Goal: Information Seeking & Learning: Learn about a topic

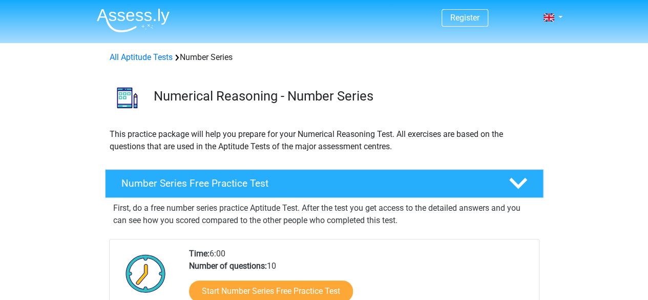
scroll to position [132, 0]
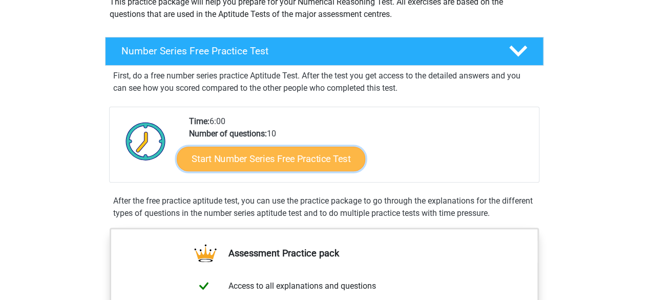
click at [275, 158] on link "Start Number Series Free Practice Test" at bounding box center [271, 158] width 188 height 25
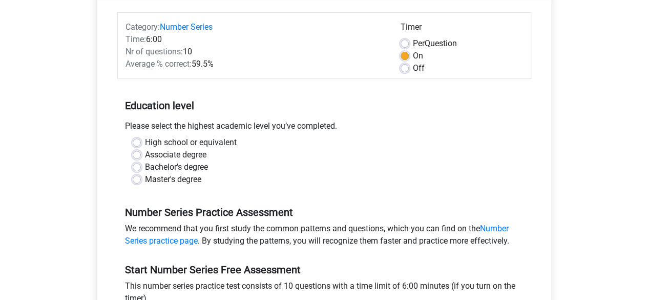
scroll to position [121, 0]
click at [182, 180] on label "Master's degree" at bounding box center [173, 179] width 56 height 12
click at [141, 180] on input "Master's degree" at bounding box center [137, 178] width 8 height 10
radio input "true"
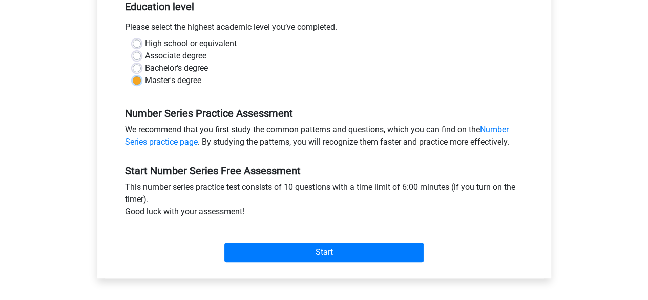
scroll to position [257, 0]
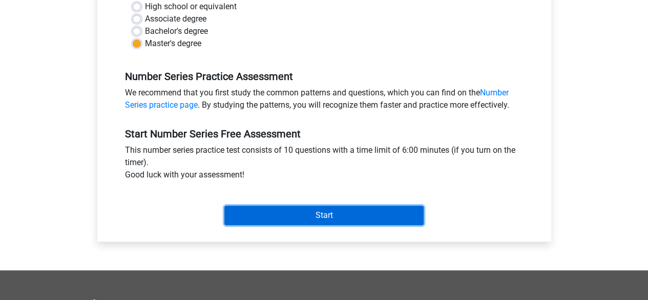
click at [284, 215] on input "Start" at bounding box center [323, 214] width 199 height 19
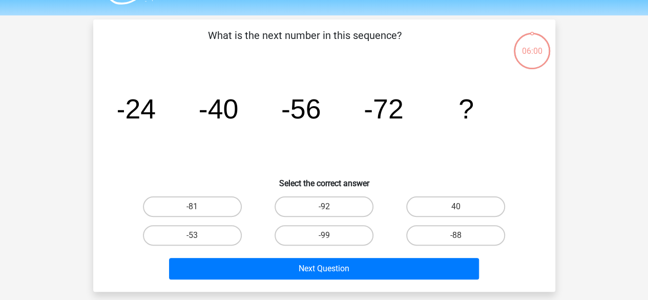
scroll to position [28, 0]
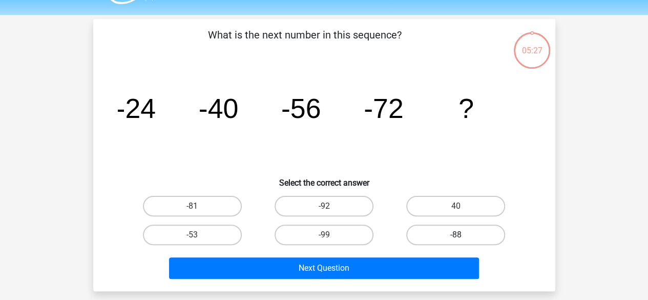
click at [446, 236] on label "-88" at bounding box center [455, 234] width 99 height 20
click at [456, 236] on input "-88" at bounding box center [459, 237] width 7 height 7
radio input "true"
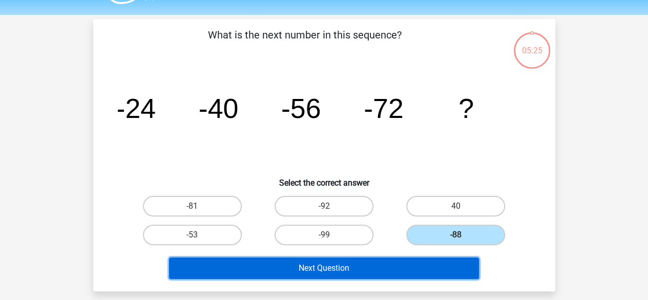
click at [416, 268] on button "Next Question" at bounding box center [324, 268] width 310 height 22
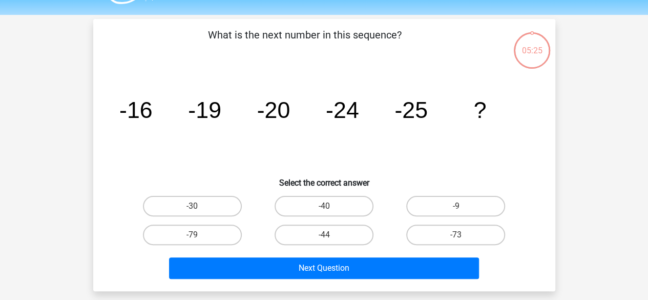
scroll to position [47, 0]
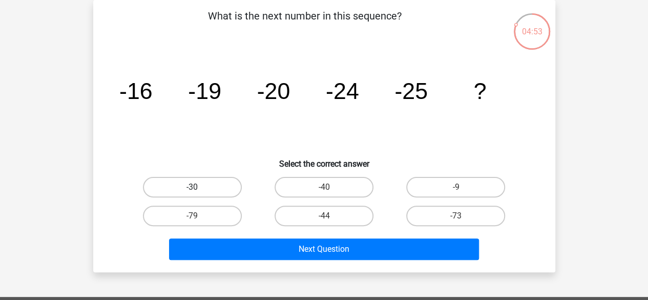
click at [212, 186] on label "-30" at bounding box center [192, 187] width 99 height 20
click at [199, 187] on input "-30" at bounding box center [195, 190] width 7 height 7
radio input "true"
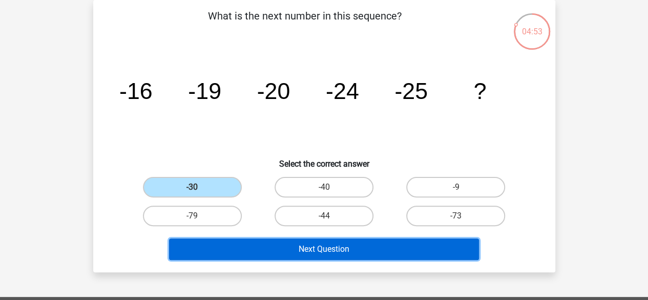
click at [324, 247] on button "Next Question" at bounding box center [324, 249] width 310 height 22
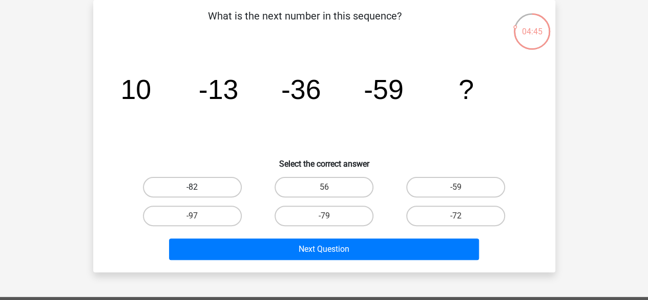
click at [216, 193] on label "-82" at bounding box center [192, 187] width 99 height 20
click at [199, 193] on input "-82" at bounding box center [195, 190] width 7 height 7
radio input "true"
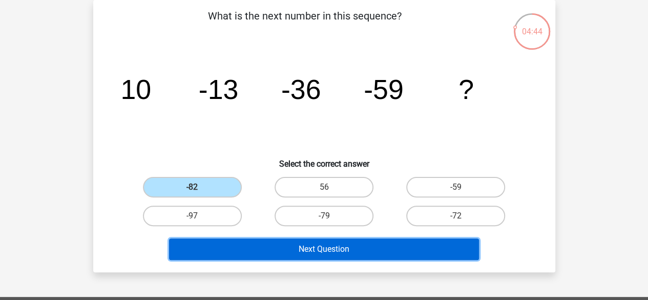
click at [277, 245] on button "Next Question" at bounding box center [324, 249] width 310 height 22
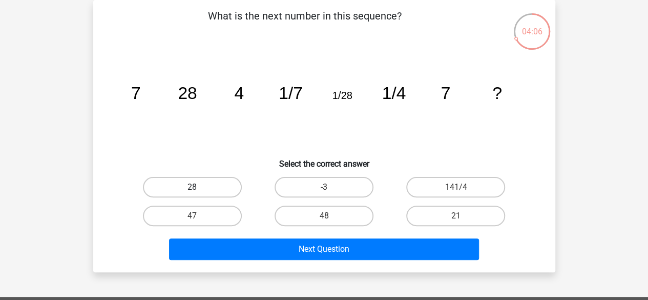
click at [213, 188] on label "28" at bounding box center [192, 187] width 99 height 20
click at [199, 188] on input "28" at bounding box center [195, 190] width 7 height 7
radio input "true"
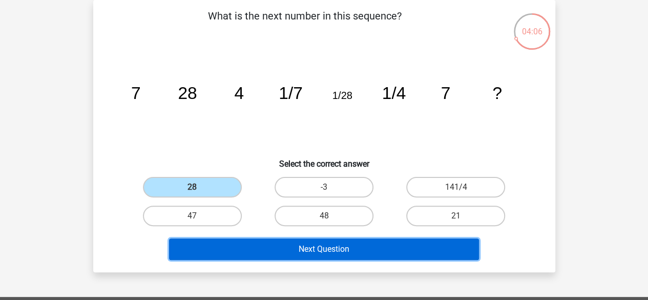
click at [303, 249] on button "Next Question" at bounding box center [324, 249] width 310 height 22
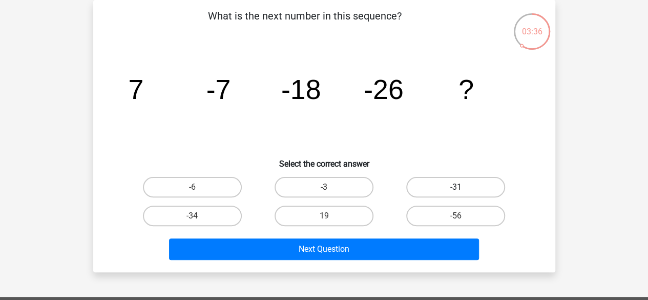
click at [435, 193] on label "-31" at bounding box center [455, 187] width 99 height 20
click at [456, 193] on input "-31" at bounding box center [459, 190] width 7 height 7
radio input "true"
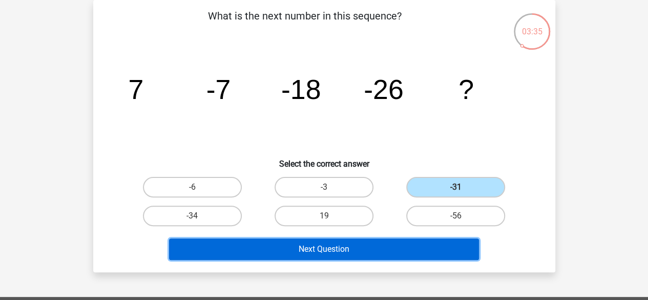
click at [408, 248] on button "Next Question" at bounding box center [324, 249] width 310 height 22
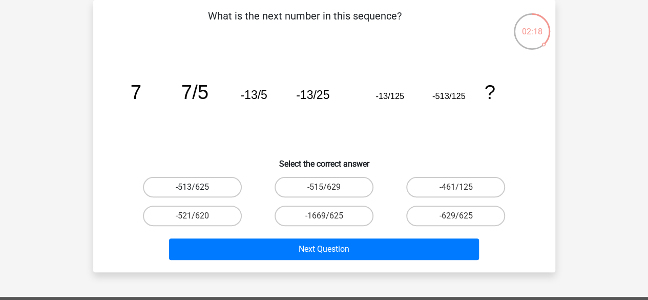
click at [222, 184] on label "-513/625" at bounding box center [192, 187] width 99 height 20
click at [199, 187] on input "-513/625" at bounding box center [195, 190] width 7 height 7
radio input "true"
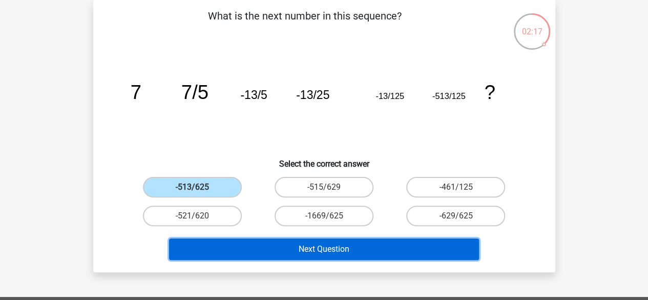
click at [266, 250] on button "Next Question" at bounding box center [324, 249] width 310 height 22
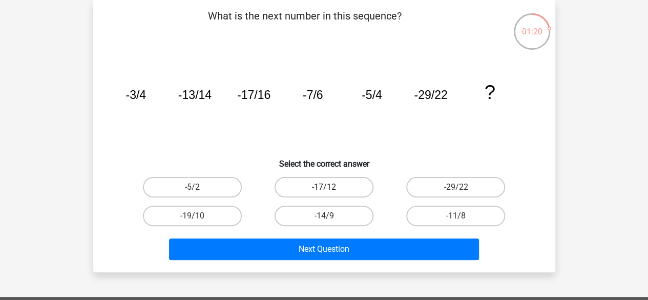
click at [348, 187] on label "-17/12" at bounding box center [323, 187] width 99 height 20
click at [330, 187] on input "-17/12" at bounding box center [327, 190] width 7 height 7
radio input "true"
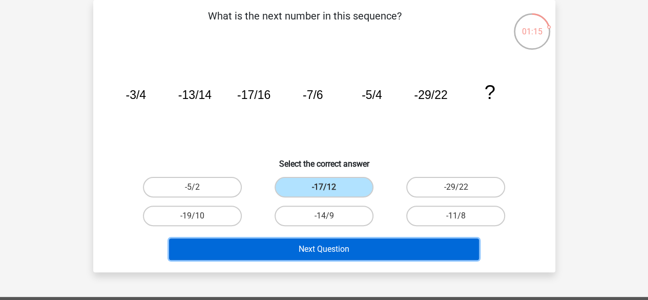
click at [413, 245] on button "Next Question" at bounding box center [324, 249] width 310 height 22
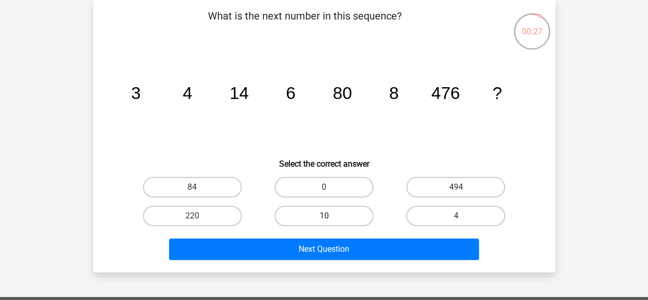
click at [331, 221] on label "10" at bounding box center [323, 215] width 99 height 20
click at [330, 221] on input "10" at bounding box center [327, 219] width 7 height 7
radio input "true"
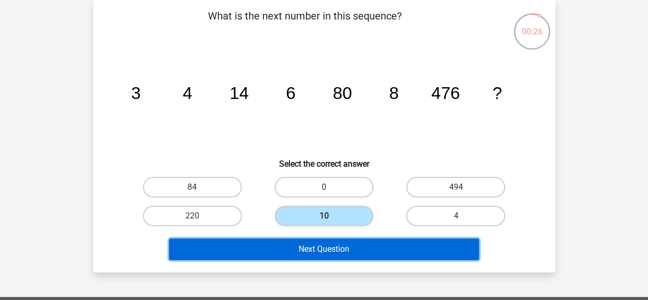
click at [337, 255] on button "Next Question" at bounding box center [324, 249] width 310 height 22
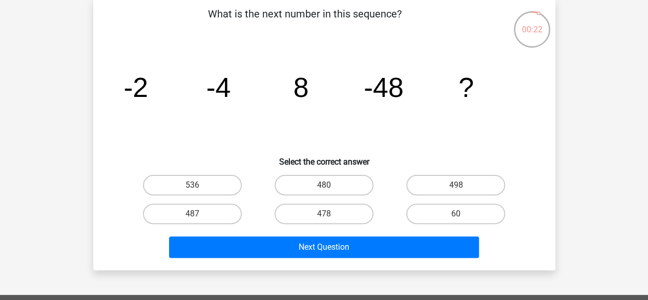
scroll to position [32, 0]
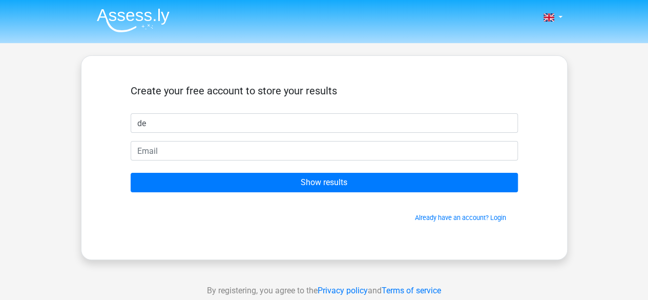
type input "de"
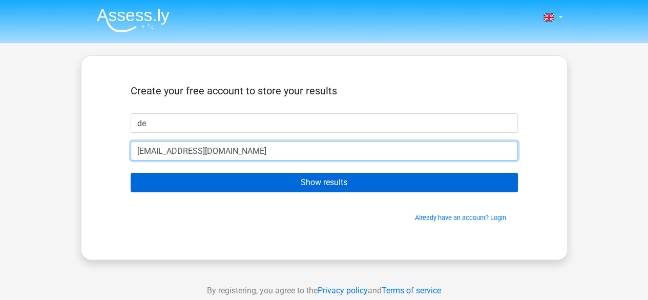
type input "ludovic.bernanose@essec.edu"
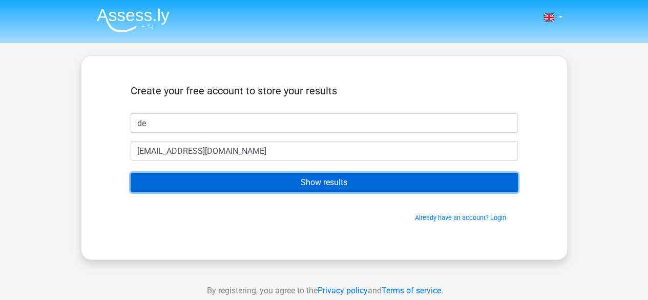
click at [304, 186] on input "Show results" at bounding box center [324, 182] width 387 height 19
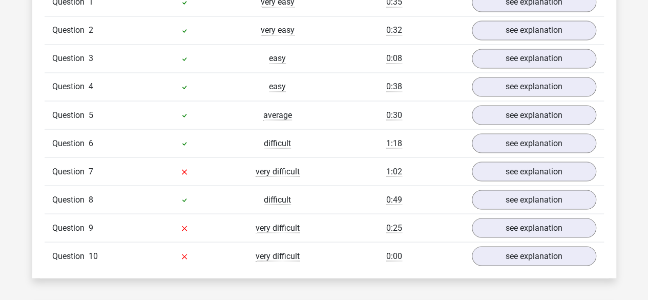
scroll to position [874, 0]
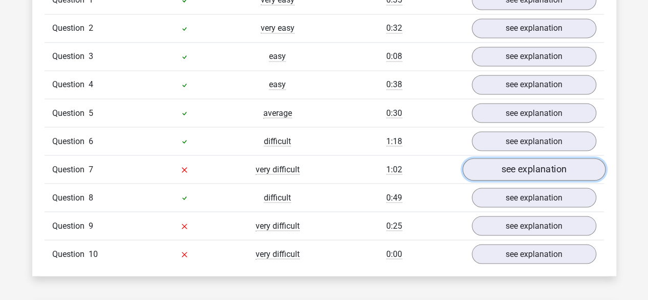
click at [483, 167] on link "see explanation" at bounding box center [533, 169] width 143 height 23
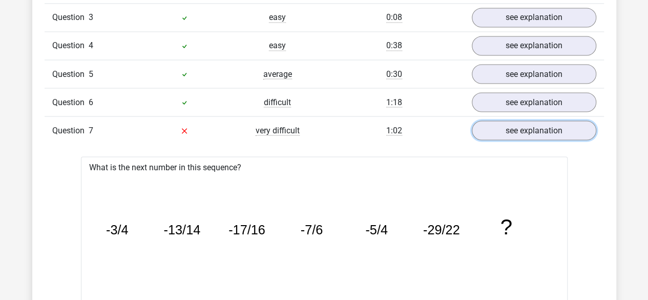
scroll to position [914, 0]
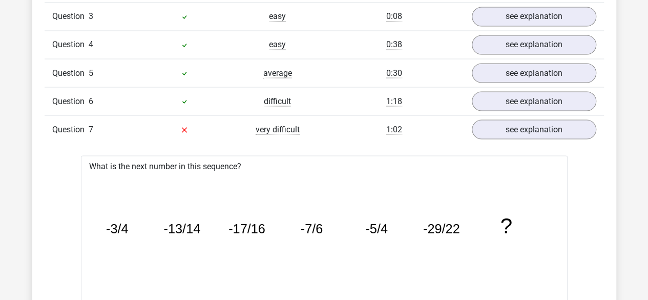
click at [518, 137] on div "Question 7 very difficult 1:02 see explanation" at bounding box center [324, 129] width 559 height 28
click at [526, 130] on link "see explanation" at bounding box center [533, 129] width 143 height 23
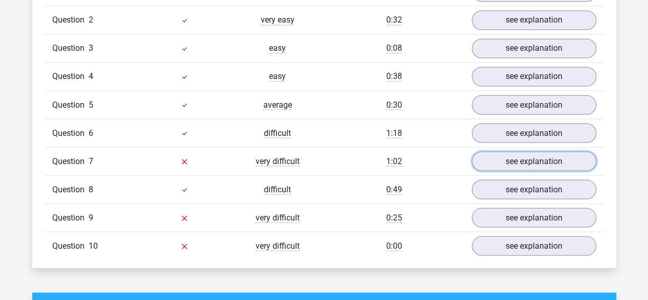
scroll to position [881, 0]
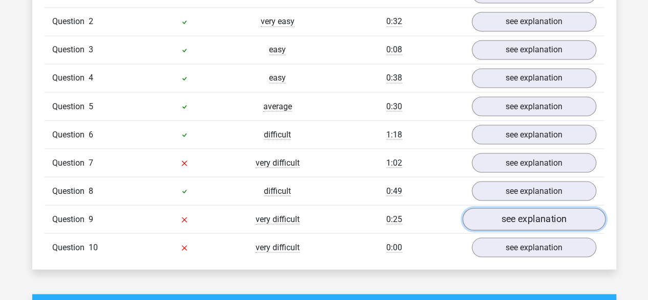
click at [552, 222] on link "see explanation" at bounding box center [533, 219] width 143 height 23
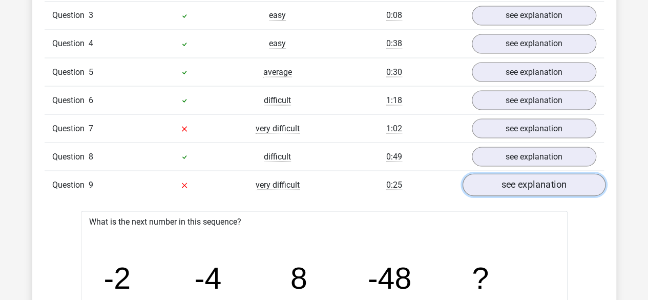
scroll to position [916, 0]
click at [528, 188] on link "see explanation" at bounding box center [533, 184] width 143 height 23
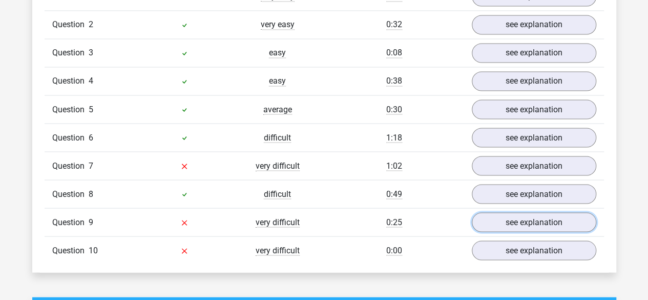
scroll to position [896, 0]
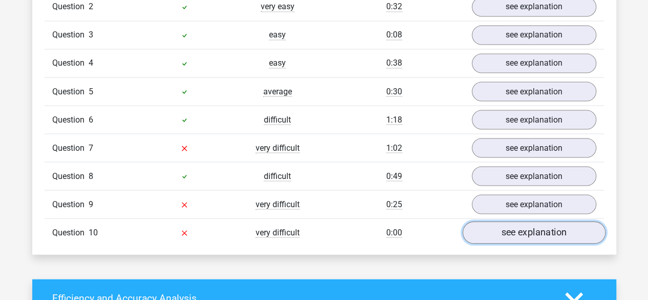
click at [501, 226] on link "see explanation" at bounding box center [533, 232] width 143 height 23
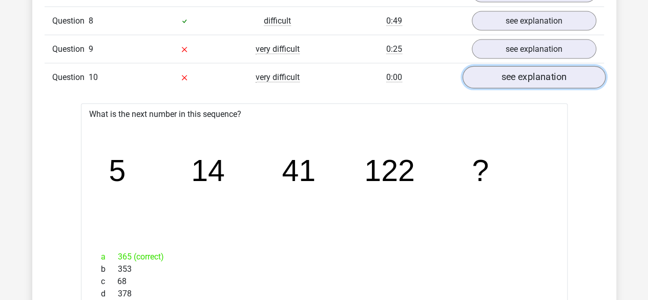
scroll to position [1053, 0]
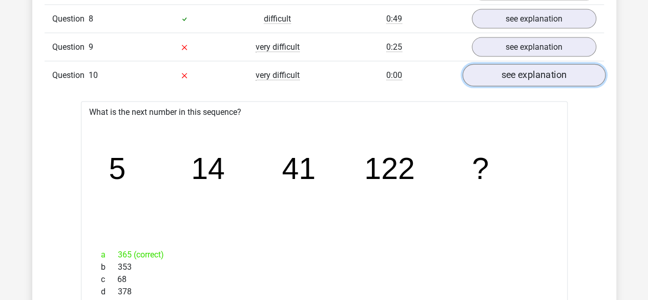
click at [549, 75] on link "see explanation" at bounding box center [533, 76] width 143 height 23
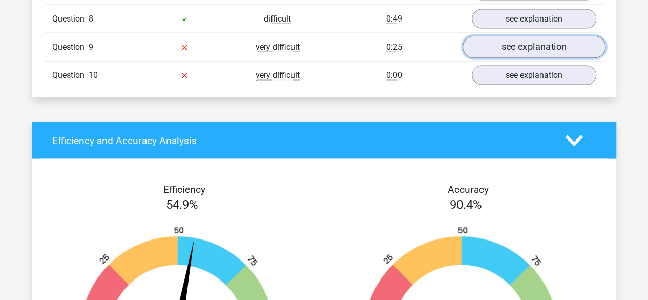
click at [562, 40] on link "see explanation" at bounding box center [533, 47] width 143 height 23
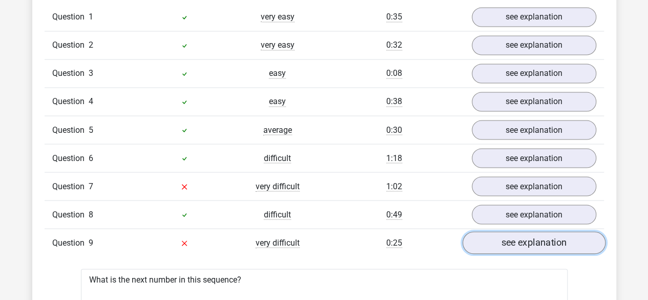
scroll to position [863, 0]
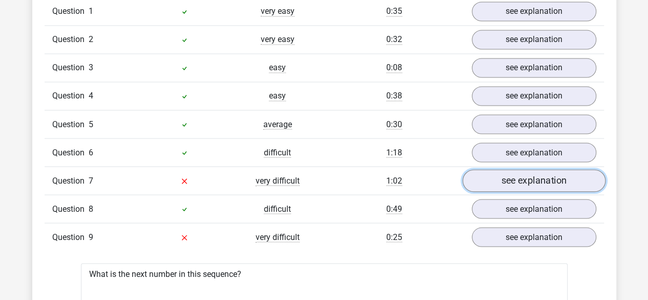
click at [500, 177] on link "see explanation" at bounding box center [533, 180] width 143 height 23
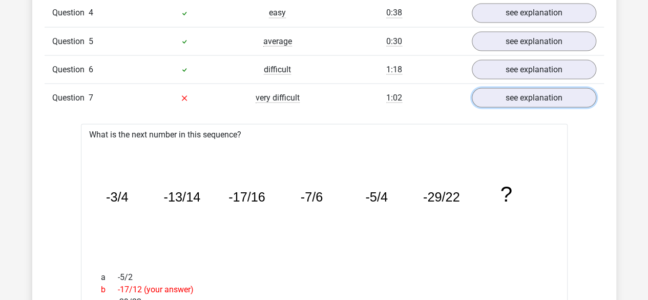
scroll to position [944, 0]
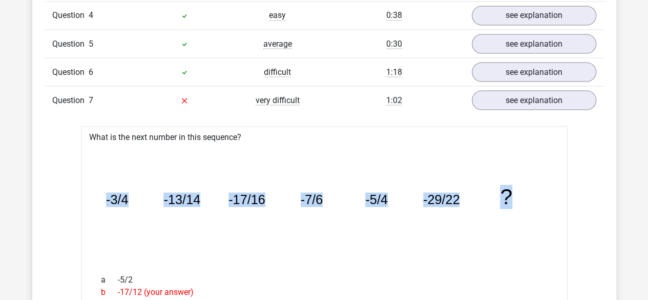
drag, startPoint x: 516, startPoint y: 195, endPoint x: 102, endPoint y: 176, distance: 413.6
click at [102, 176] on icon "image/svg+xml -3/4 -13/14 -17/16 -7/6 -5/4 -29/22 ?" at bounding box center [324, 204] width 454 height 114
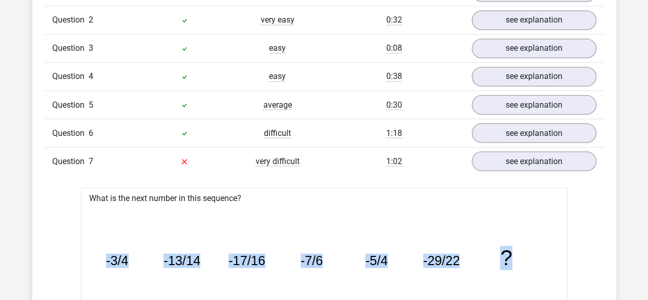
scroll to position [882, 0]
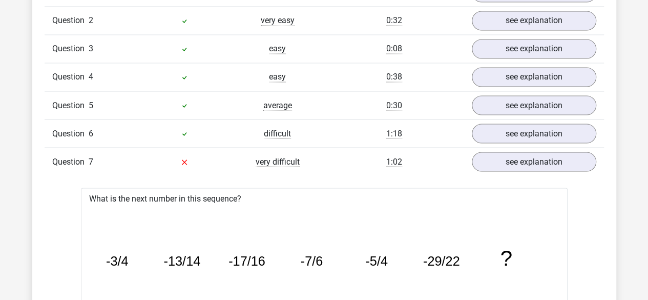
click at [298, 157] on span "very difficult" at bounding box center [277, 161] width 44 height 10
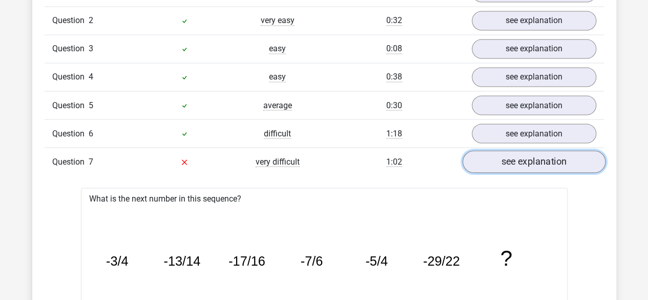
click at [475, 159] on link "see explanation" at bounding box center [533, 162] width 143 height 23
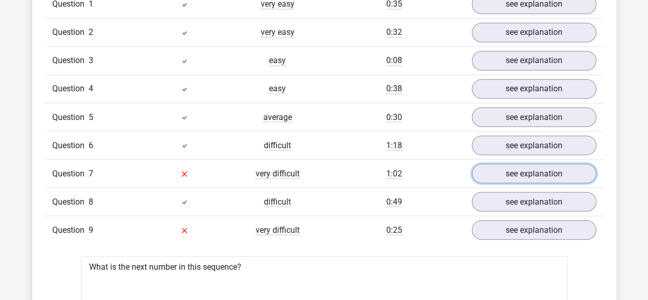
scroll to position [881, 0]
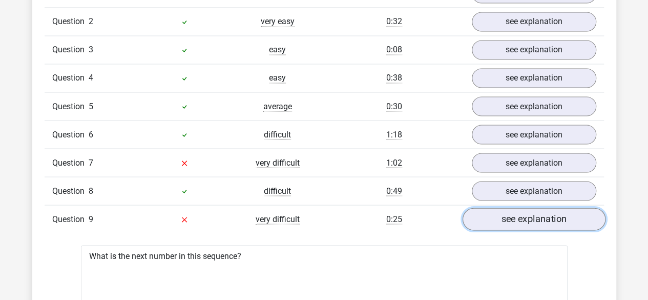
click at [500, 213] on link "see explanation" at bounding box center [533, 219] width 143 height 23
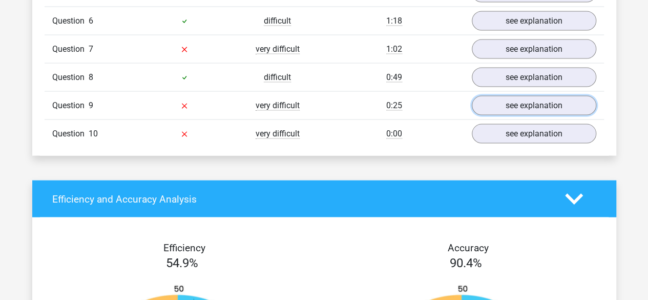
scroll to position [995, 0]
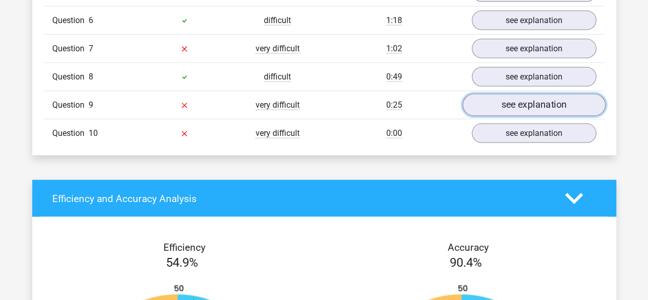
click at [498, 100] on link "see explanation" at bounding box center [533, 105] width 143 height 23
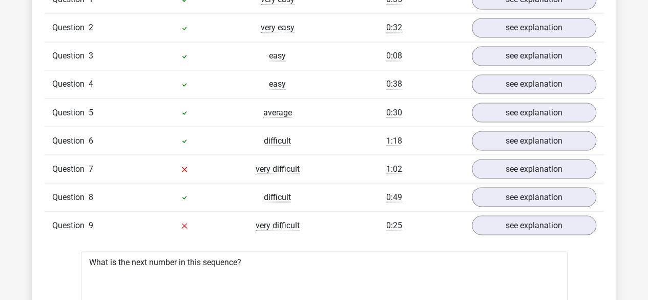
scroll to position [886, 0]
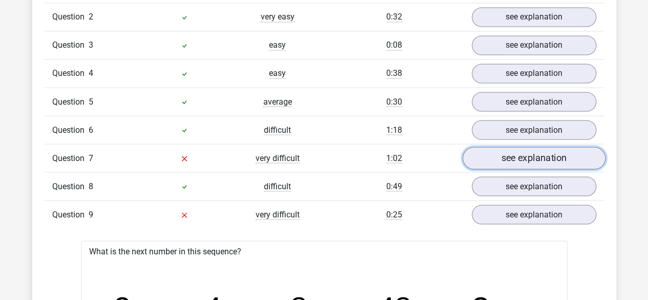
click at [489, 153] on link "see explanation" at bounding box center [533, 158] width 143 height 23
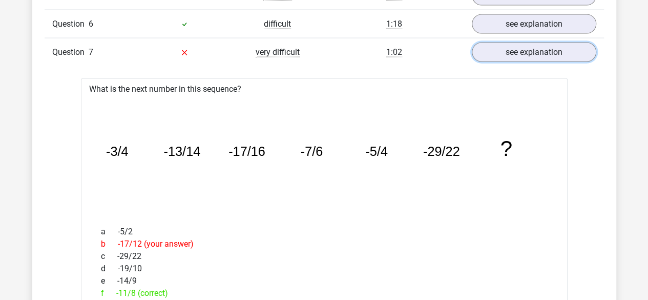
scroll to position [992, 0]
drag, startPoint x: 187, startPoint y: 283, endPoint x: 98, endPoint y: 144, distance: 164.9
copy div "-3/4 -13/14 -17/16 -7/6 -5/4 -29/22 ? a -5/2 b -17/12 (your answer) c -29/22 d …"
click at [253, 103] on icon "image/svg+xml -3/4 -13/14 -17/16 -7/6 -5/4 -29/22 ?" at bounding box center [324, 155] width 454 height 114
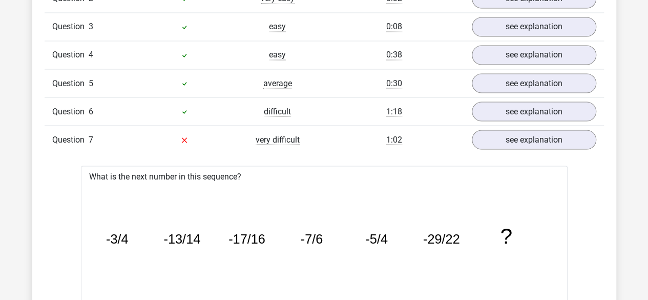
scroll to position [905, 0]
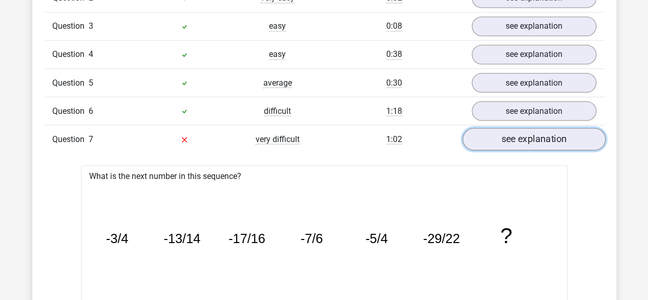
click at [524, 142] on link "see explanation" at bounding box center [533, 139] width 143 height 23
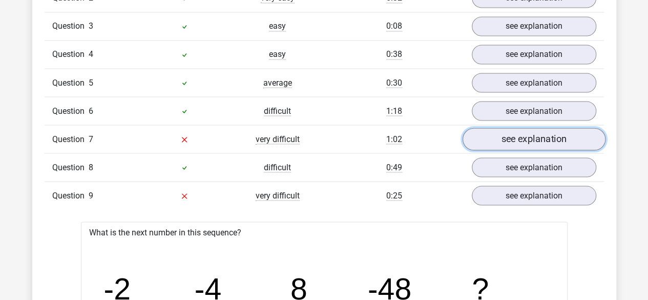
click at [516, 138] on link "see explanation" at bounding box center [533, 139] width 143 height 23
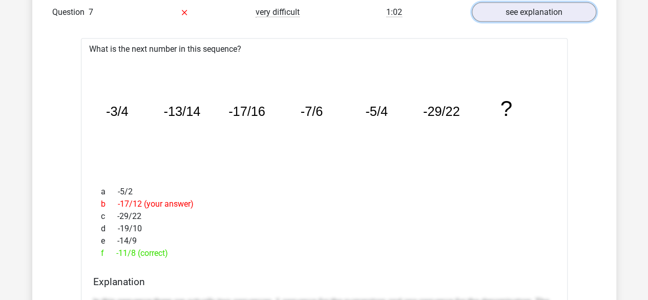
scroll to position [1030, 0]
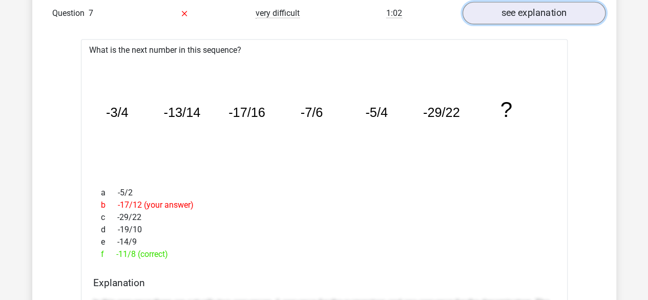
click at [545, 12] on link "see explanation" at bounding box center [533, 14] width 143 height 23
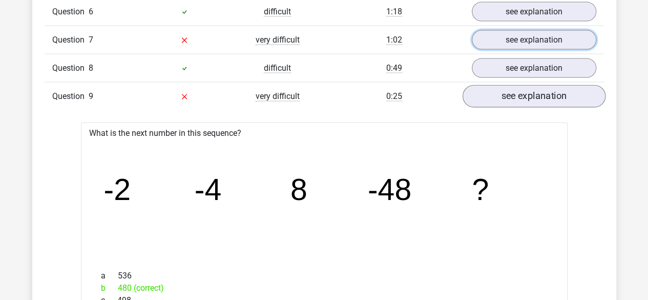
scroll to position [1003, 0]
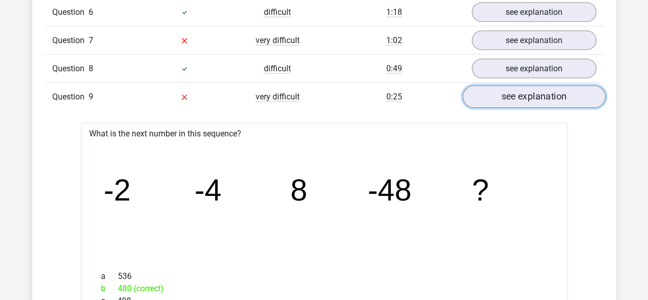
click at [498, 95] on link "see explanation" at bounding box center [533, 97] width 143 height 23
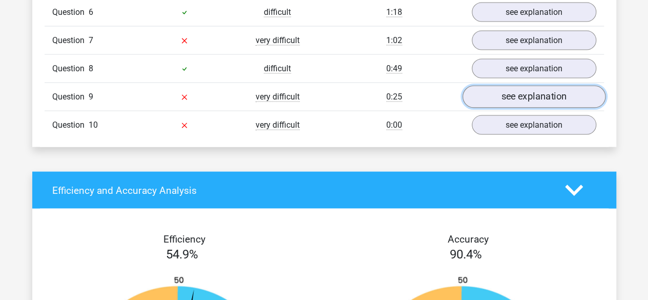
click at [483, 94] on link "see explanation" at bounding box center [533, 97] width 143 height 23
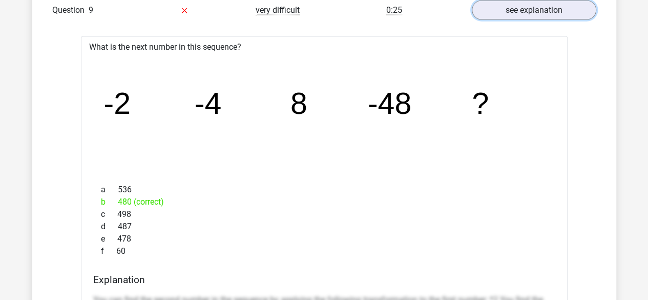
scroll to position [1090, 0]
drag, startPoint x: 158, startPoint y: 243, endPoint x: 104, endPoint y: 115, distance: 138.8
copy div "-2 -4 8 -48 ? a 536 b 480 (correct) c 498 d 487 e 478 f 60"
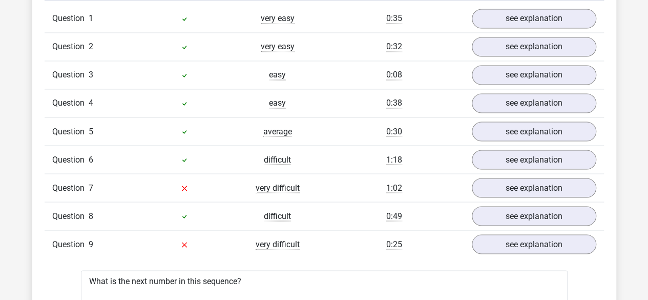
scroll to position [853, 0]
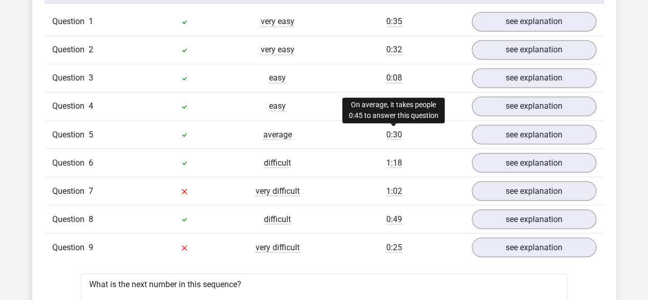
click at [399, 131] on span "0:30" at bounding box center [394, 134] width 16 height 10
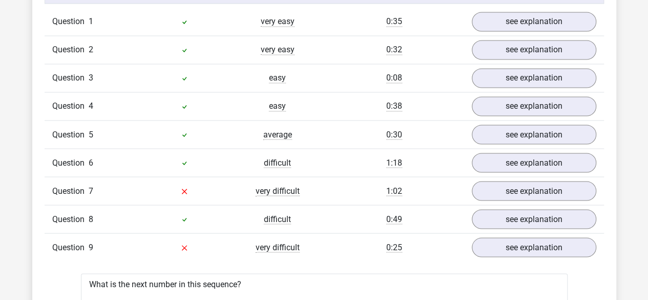
click at [281, 138] on div "Question 5 average 0:30 see explanation" at bounding box center [324, 134] width 559 height 28
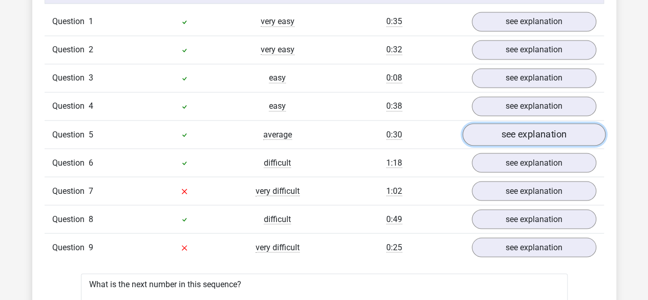
click at [497, 124] on link "see explanation" at bounding box center [533, 134] width 143 height 23
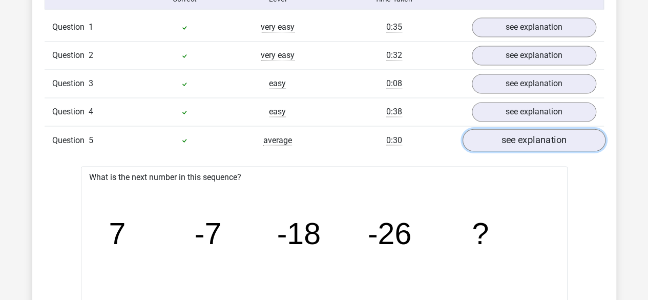
scroll to position [850, 0]
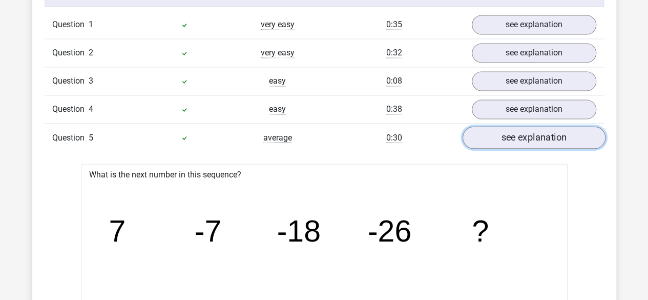
click at [519, 129] on link "see explanation" at bounding box center [533, 137] width 143 height 23
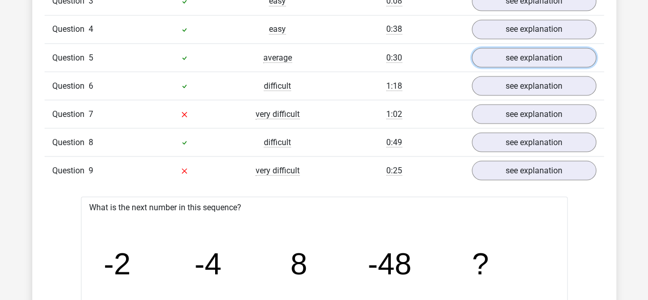
scroll to position [927, 0]
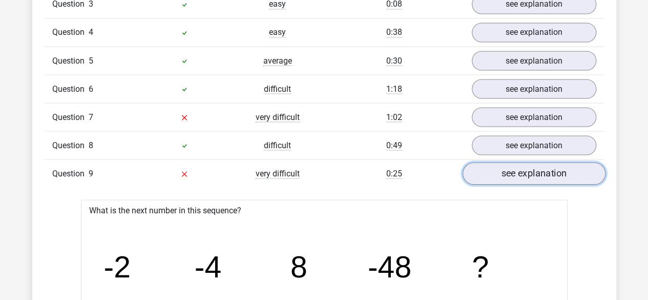
click at [515, 167] on link "see explanation" at bounding box center [533, 173] width 143 height 23
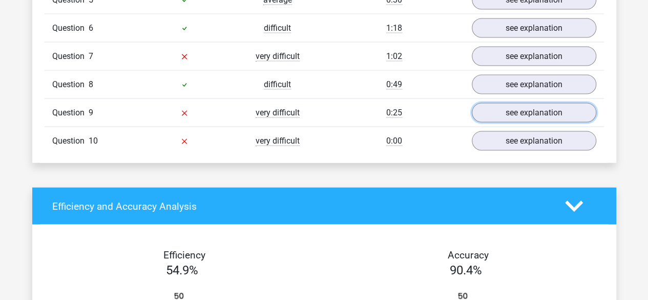
scroll to position [999, 0]
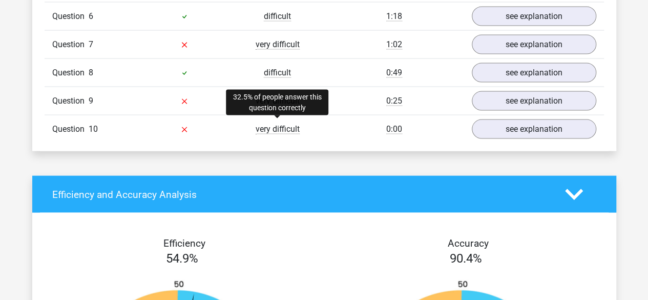
click at [277, 126] on span "very difficult" at bounding box center [277, 129] width 44 height 10
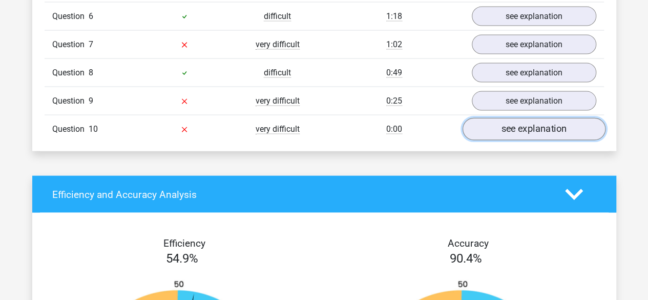
click at [511, 118] on link "see explanation" at bounding box center [533, 129] width 143 height 23
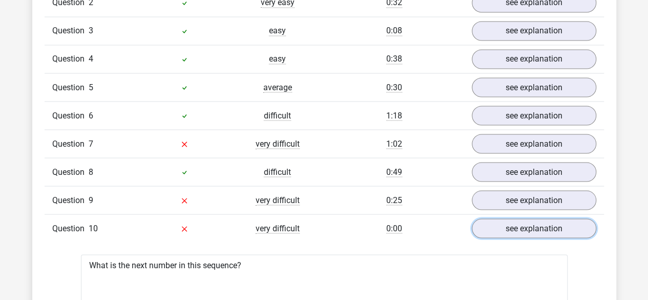
scroll to position [880, 0]
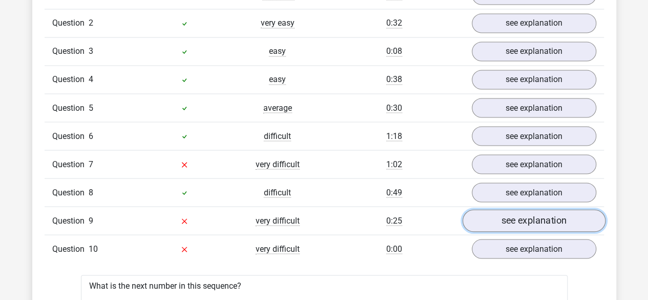
click at [554, 211] on link "see explanation" at bounding box center [533, 220] width 143 height 23
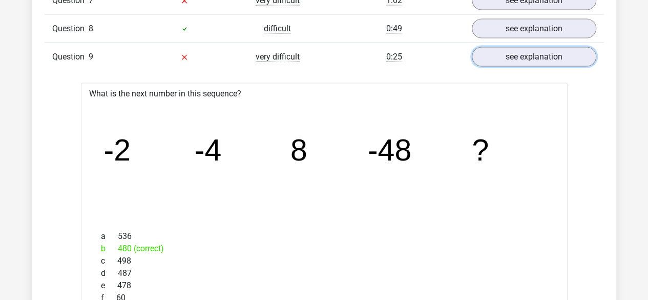
scroll to position [1042, 0]
click at [498, 53] on link "see explanation" at bounding box center [533, 58] width 143 height 23
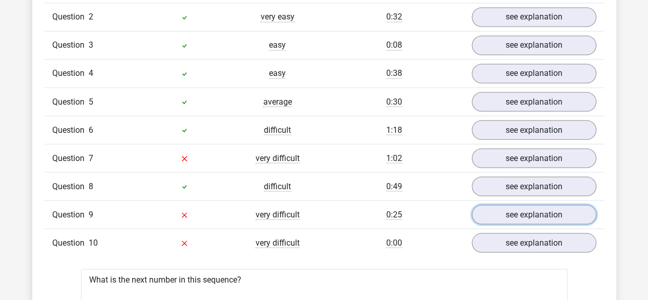
scroll to position [887, 0]
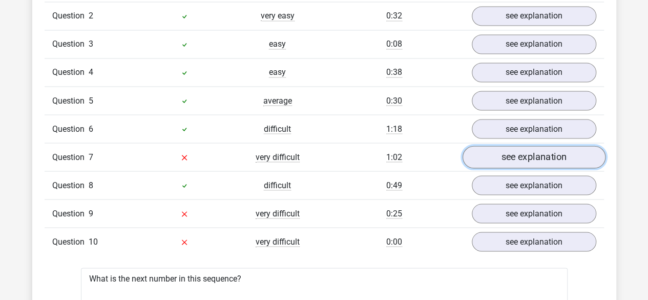
click at [497, 148] on link "see explanation" at bounding box center [533, 157] width 143 height 23
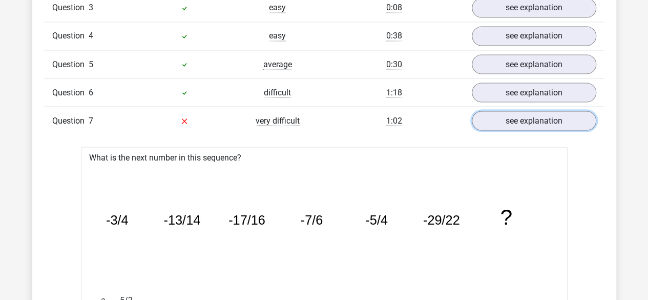
scroll to position [923, 0]
click at [492, 111] on link "see explanation" at bounding box center [533, 121] width 143 height 23
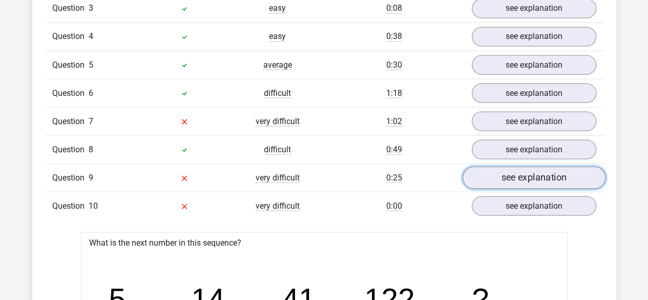
click at [489, 170] on link "see explanation" at bounding box center [533, 177] width 143 height 23
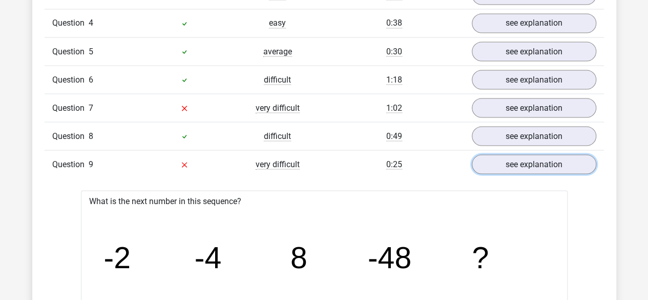
scroll to position [935, 0]
click at [518, 154] on link "see explanation" at bounding box center [533, 165] width 143 height 23
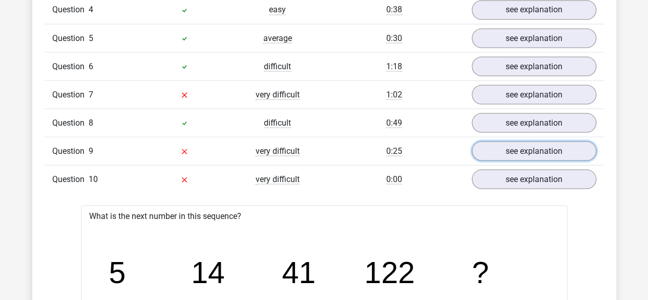
scroll to position [942, 0]
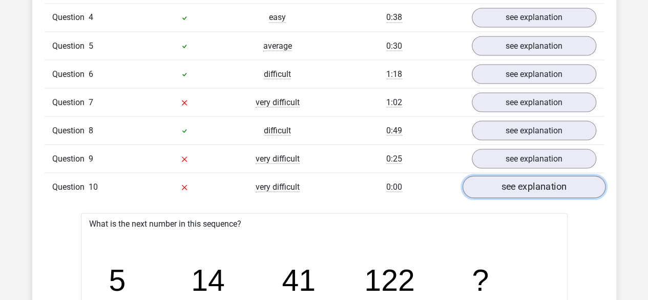
click at [508, 178] on link "see explanation" at bounding box center [533, 187] width 143 height 23
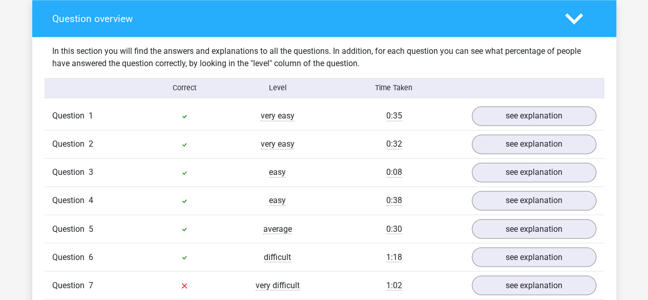
scroll to position [704, 0]
